Goal: Find specific page/section: Find specific page/section

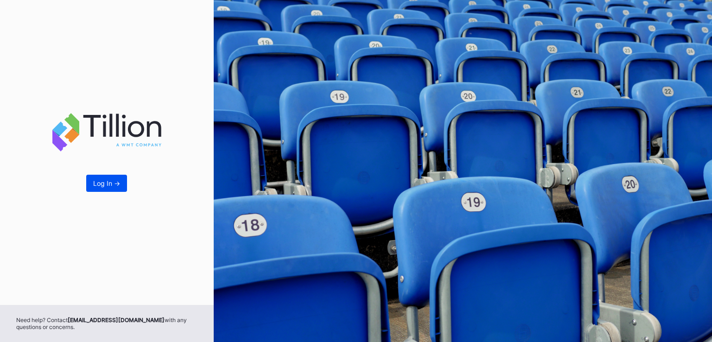
click at [115, 184] on div "Log In ->" at bounding box center [106, 183] width 27 height 8
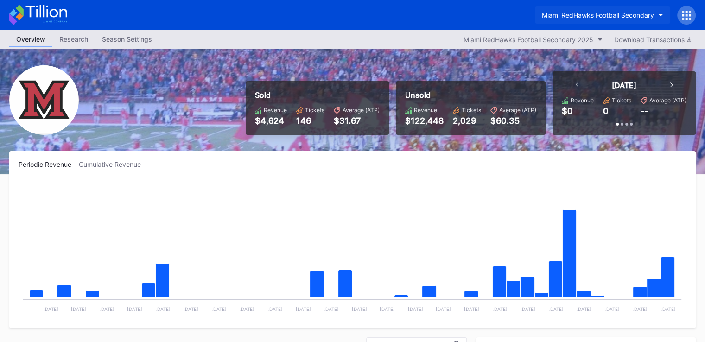
click at [589, 10] on button "Miami RedHawks Football Secondary" at bounding box center [602, 14] width 135 height 17
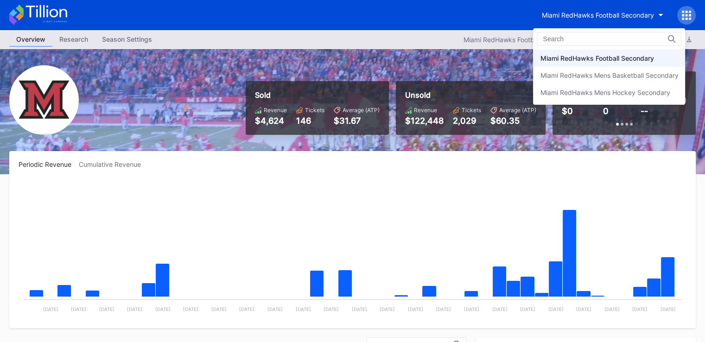
click at [584, 102] on div "Miami RedHawks Football Secondary Miami RedHawks Mens Basketball Secondary Miam…" at bounding box center [609, 66] width 152 height 76
click at [584, 97] on div "Miami RedHawks Mens Hockey Secondary" at bounding box center [609, 92] width 152 height 17
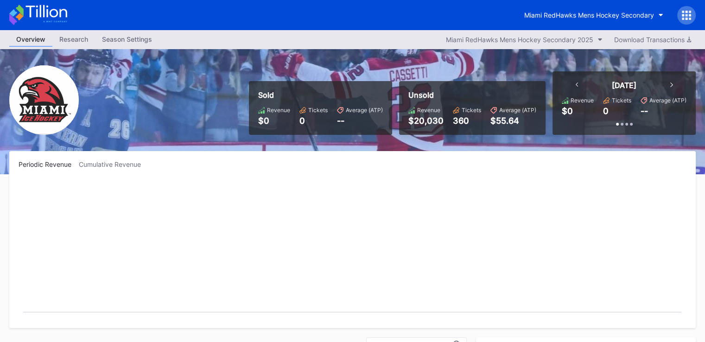
scroll to position [60, 0]
